Goal: Participate in discussion: Engage in conversation with other users on a specific topic

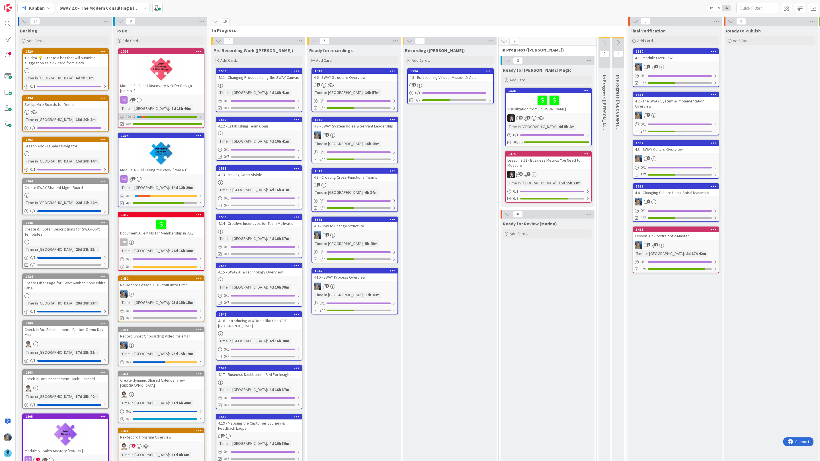
scroll to position [0, 65]
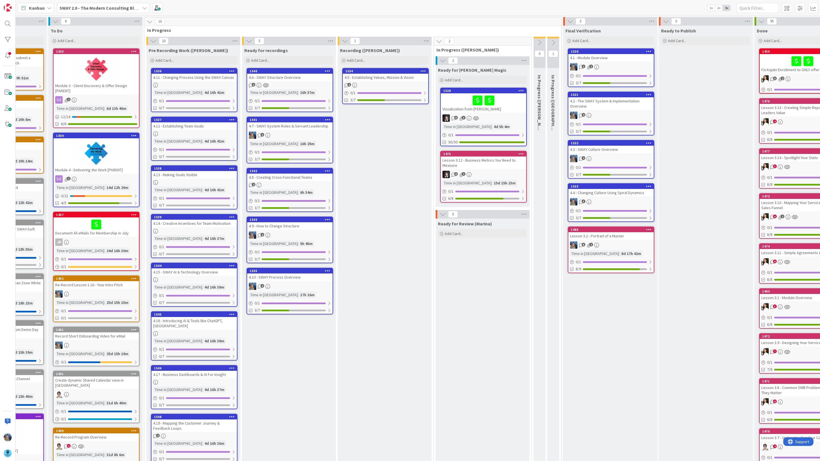
click at [389, 74] on div "4.5 - Establishing Values, Mission & Vision" at bounding box center [385, 77] width 85 height 7
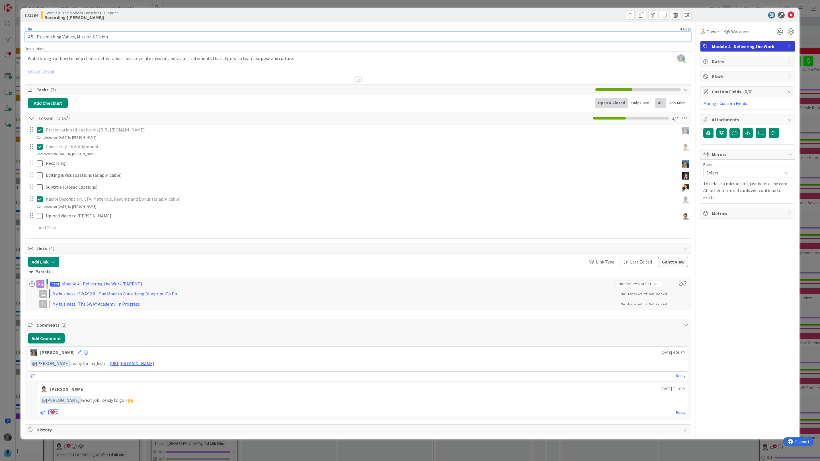
drag, startPoint x: 120, startPoint y: 41, endPoint x: 26, endPoint y: 36, distance: 94.6
click at [26, 36] on input "4.5 - Establishing Values, Mission & Vision" at bounding box center [358, 37] width 666 height 10
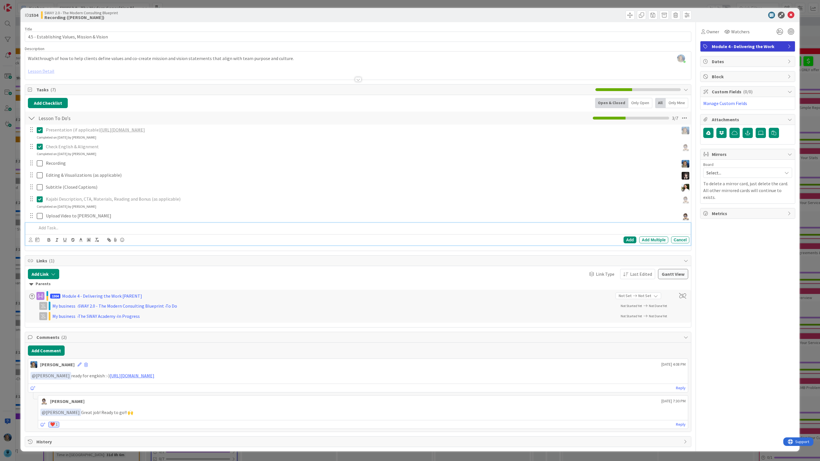
click at [114, 233] on div at bounding box center [361, 228] width 655 height 10
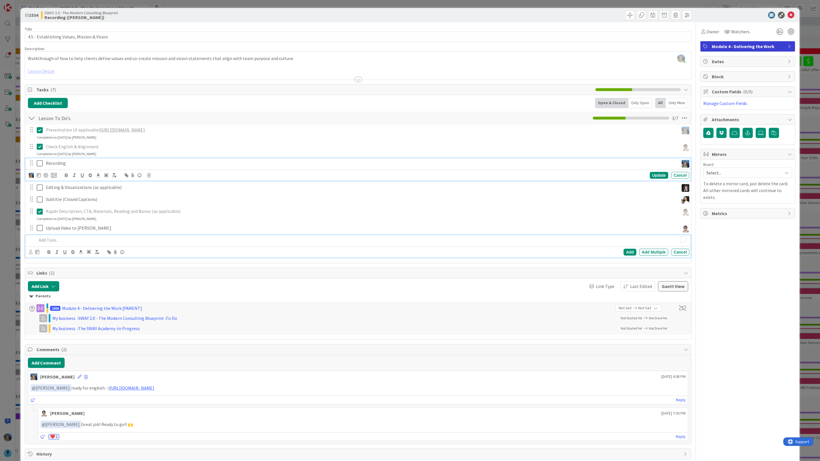
click at [109, 165] on p "Recording" at bounding box center [361, 163] width 631 height 7
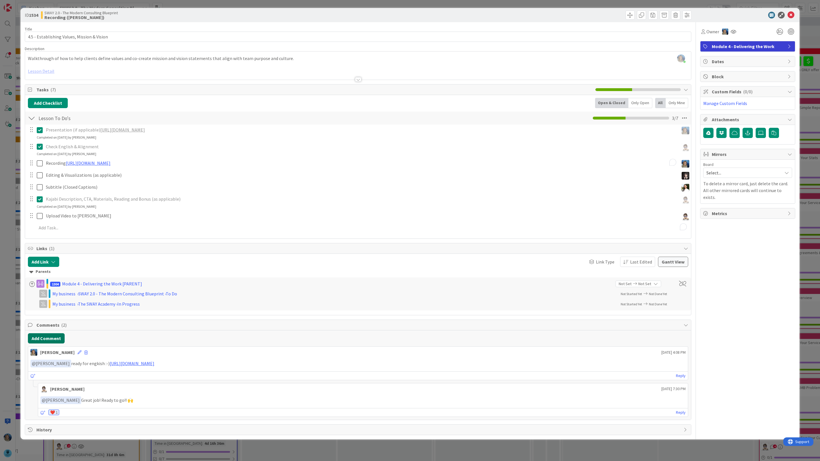
click at [51, 355] on div "Add Comment [PERSON_NAME] [DATE] 4:08 PM ﻿ @ [PERSON_NAME] ﻿ ready for engkish …" at bounding box center [358, 375] width 666 height 89
click at [59, 341] on button "Add Comment" at bounding box center [46, 338] width 37 height 10
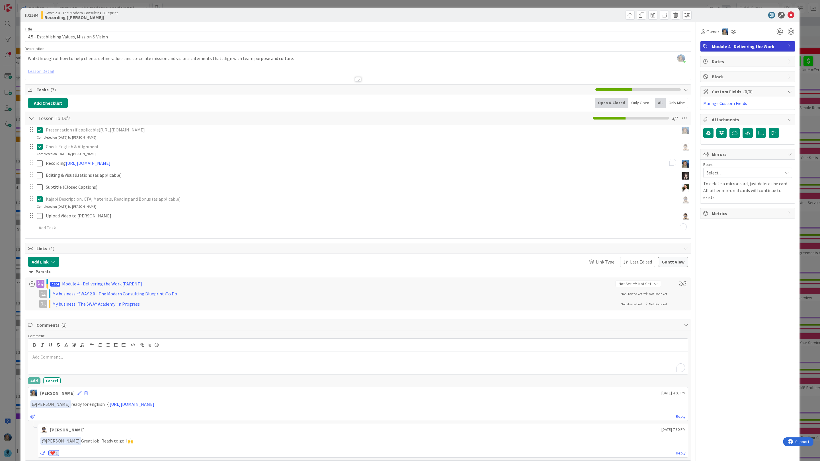
click at [66, 360] on p "To enrich screen reader interactions, please activate Accessibility in Grammarl…" at bounding box center [357, 357] width 655 height 7
click at [76, 433] on li "[PERSON_NAME]" at bounding box center [76, 433] width 91 height 11
click at [87, 405] on p "﻿ @ [PERSON_NAME] ﻿ ready for engkish :-) [URL][DOMAIN_NAME]" at bounding box center [357, 405] width 655 height 8
click at [88, 406] on p "﻿ @ [PERSON_NAME] ﻿ ready for engkish :-) [URL][DOMAIN_NAME]" at bounding box center [357, 405] width 655 height 8
click at [89, 406] on p "﻿ @ [PERSON_NAME] ﻿ ready for engkish :-) [URL][DOMAIN_NAME]" at bounding box center [357, 405] width 655 height 8
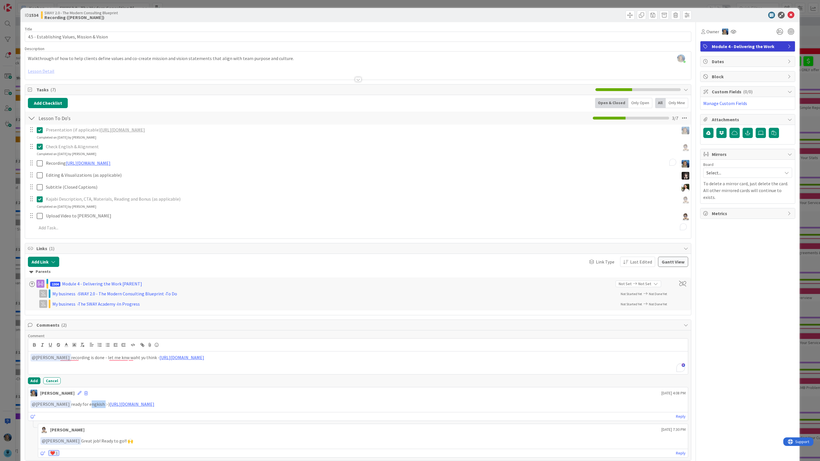
drag, startPoint x: 79, startPoint y: 407, endPoint x: 93, endPoint y: 407, distance: 13.7
click at [93, 407] on p "﻿ @ [PERSON_NAME] ﻿ ready for engkish :-) [URL][DOMAIN_NAME]" at bounding box center [357, 405] width 655 height 8
click at [95, 411] on div "﻿ @ [PERSON_NAME] ﻿ ready for engkish :-) [URL][DOMAIN_NAME]" at bounding box center [358, 404] width 660 height 12
click at [90, 407] on p "﻿ @ [PERSON_NAME] ﻿ ready for engkish :-) [URL][DOMAIN_NAME]" at bounding box center [357, 405] width 655 height 8
click at [94, 407] on p "﻿ @ [PERSON_NAME] ﻿ ready for engkish :-) [URL][DOMAIN_NAME]" at bounding box center [357, 405] width 655 height 8
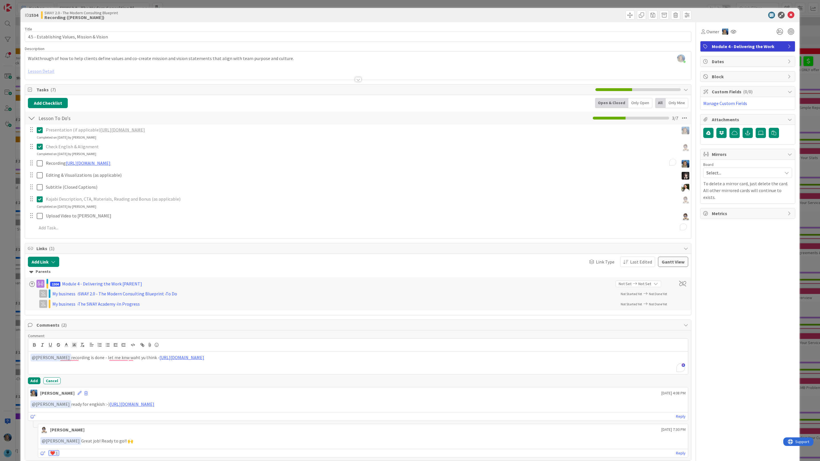
click at [93, 407] on p "﻿ @ [PERSON_NAME] ﻿ ready for engkish :-) [URL][DOMAIN_NAME]" at bounding box center [357, 405] width 655 height 8
click at [283, 411] on div "﻿ @ [PERSON_NAME] ﻿ ready for engkish :-) [URL][DOMAIN_NAME]" at bounding box center [358, 404] width 660 height 12
click at [95, 407] on p "﻿ @ [PERSON_NAME] ﻿ ready for engkish :-) [URL][DOMAIN_NAME]" at bounding box center [357, 405] width 655 height 8
click at [38, 382] on button "Add" at bounding box center [34, 381] width 13 height 7
click at [707, 30] on span "Owner" at bounding box center [712, 31] width 13 height 7
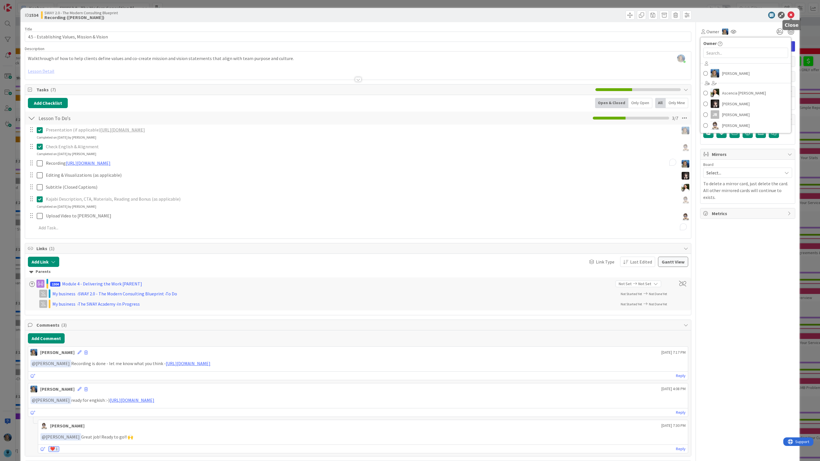
click at [791, 15] on icon at bounding box center [790, 15] width 7 height 7
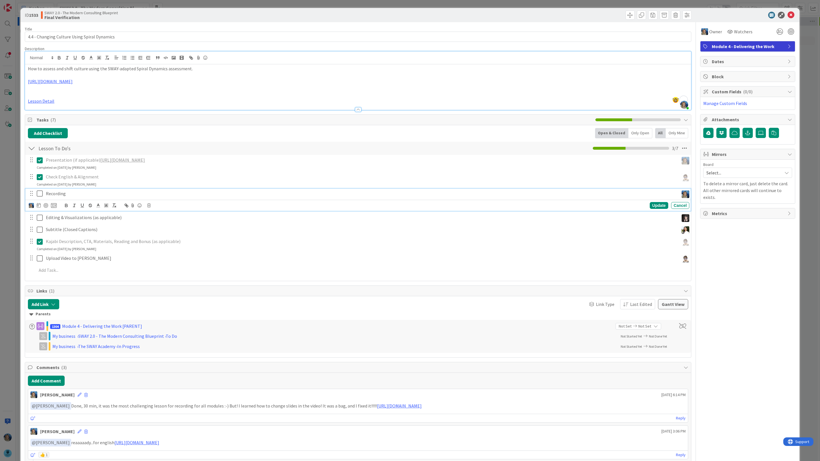
click at [114, 197] on p "Recording" at bounding box center [361, 193] width 631 height 7
